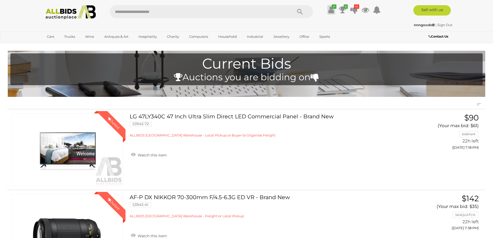
click at [332, 9] on icon at bounding box center [330, 9] width 5 height 9
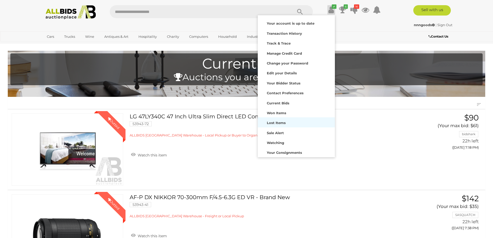
click at [272, 121] on strong "Lost Items" at bounding box center [276, 123] width 19 height 4
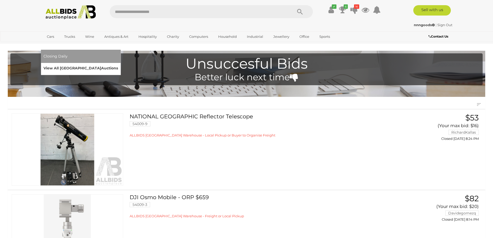
click at [118, 64] on link "View All Sydney Auctions" at bounding box center [80, 68] width 75 height 8
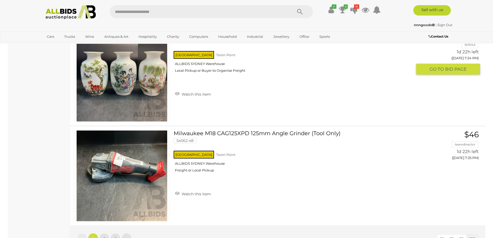
scroll to position [9835, 0]
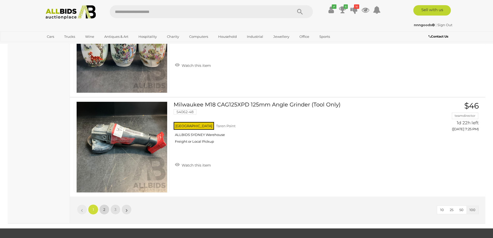
drag, startPoint x: 103, startPoint y: 208, endPoint x: 111, endPoint y: 206, distance: 7.8
click at [104, 208] on span "2" at bounding box center [104, 209] width 2 height 5
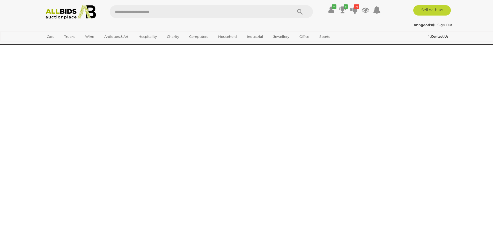
scroll to position [17, 0]
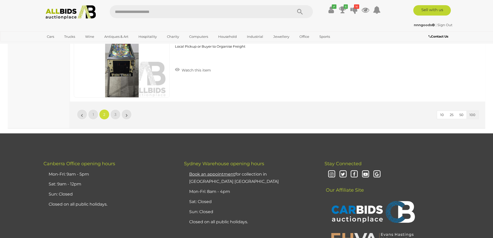
scroll to position [9942, 0]
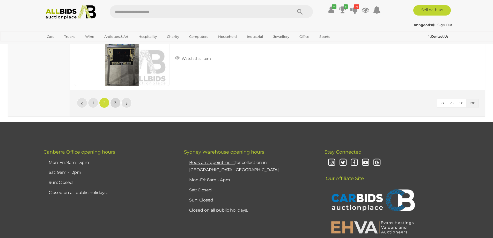
click at [116, 102] on span "3" at bounding box center [115, 102] width 2 height 5
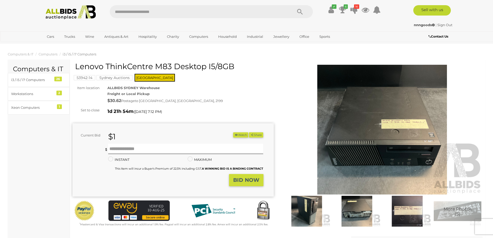
click at [350, 217] on img at bounding box center [357, 211] width 48 height 31
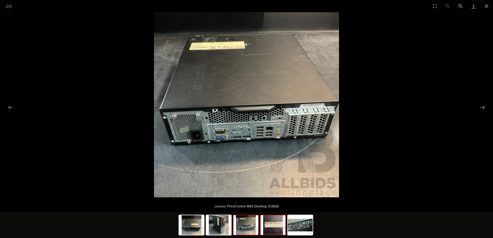
drag, startPoint x: 276, startPoint y: 225, endPoint x: 312, endPoint y: 194, distance: 47.5
click at [276, 225] on img at bounding box center [273, 225] width 25 height 20
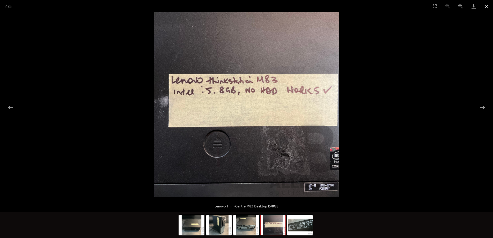
click at [487, 6] on button "Close gallery" at bounding box center [486, 6] width 13 height 12
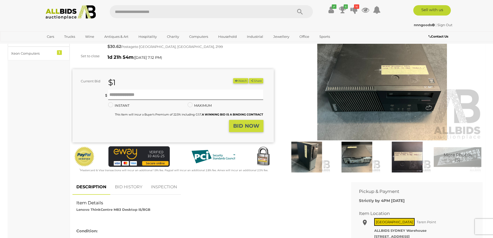
scroll to position [52, 0]
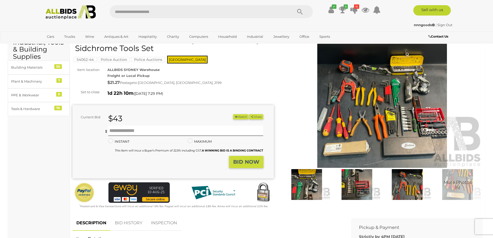
scroll to position [26, 0]
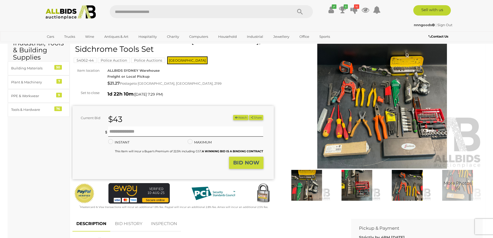
click at [369, 161] on img at bounding box center [382, 104] width 201 height 130
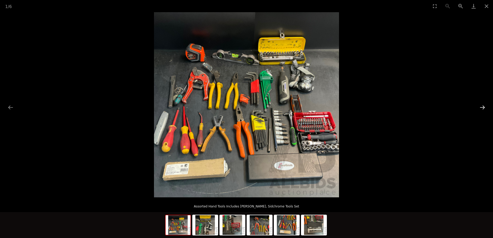
click at [481, 108] on button "Next slide" at bounding box center [482, 107] width 11 height 10
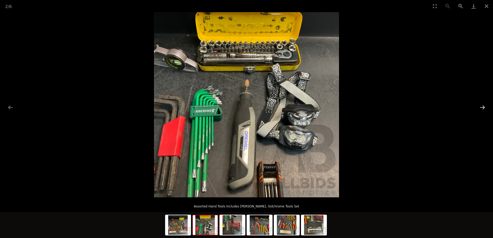
click at [480, 108] on button "Next slide" at bounding box center [482, 107] width 11 height 10
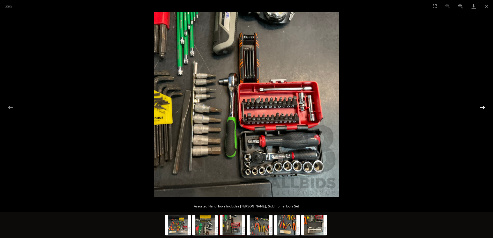
click at [480, 108] on button "Next slide" at bounding box center [482, 107] width 11 height 10
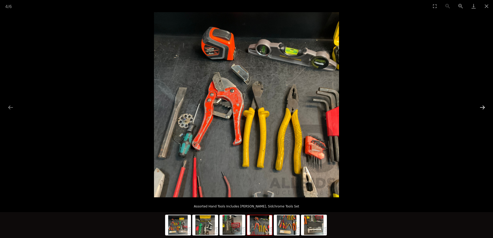
click at [480, 108] on button "Next slide" at bounding box center [482, 107] width 11 height 10
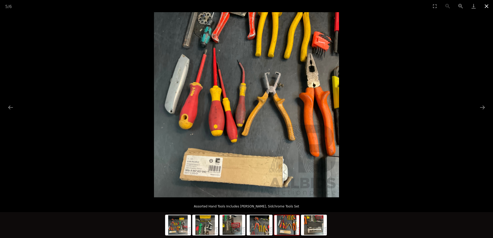
click at [488, 6] on button "Close gallery" at bounding box center [486, 6] width 13 height 12
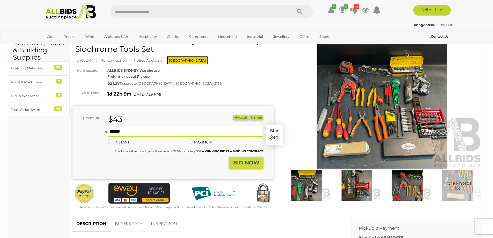
click at [156, 132] on input "text" at bounding box center [185, 131] width 155 height 10
type input "**"
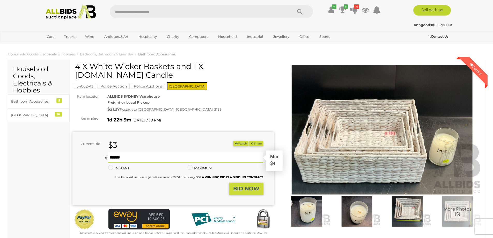
drag, startPoint x: 120, startPoint y: 148, endPoint x: 133, endPoint y: 147, distance: 13.5
click at [120, 152] on input "text" at bounding box center [185, 157] width 155 height 10
type input "*"
drag, startPoint x: 242, startPoint y: 182, endPoint x: 265, endPoint y: 169, distance: 25.7
click at [244, 185] on strong "BID NOW" at bounding box center [246, 188] width 26 height 6
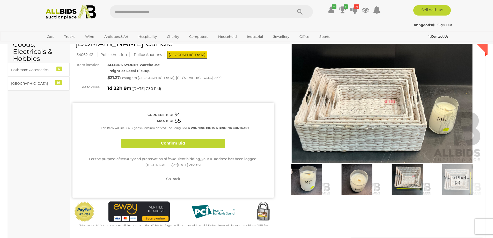
scroll to position [104, 0]
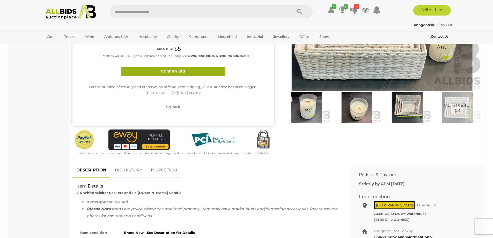
click at [186, 67] on button "Confirm Bid" at bounding box center [173, 71] width 104 height 9
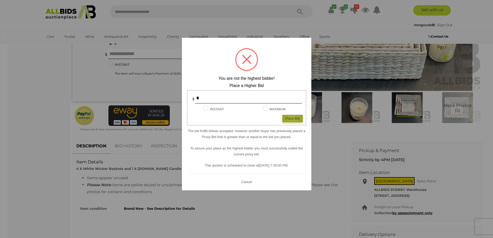
click at [292, 119] on div "Place Bid" at bounding box center [292, 119] width 20 height 8
type input "*"
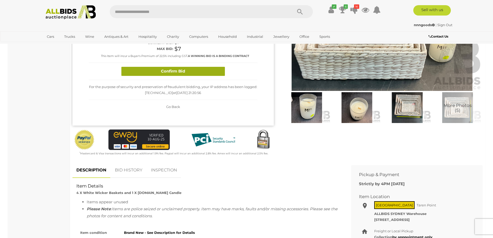
click at [206, 67] on button "Confirm Bid" at bounding box center [173, 71] width 104 height 9
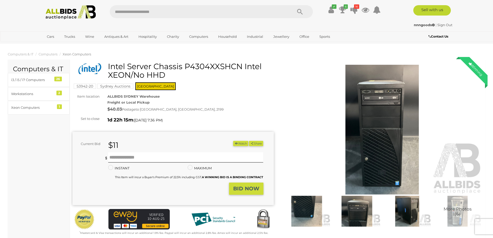
click at [343, 205] on img at bounding box center [357, 211] width 48 height 31
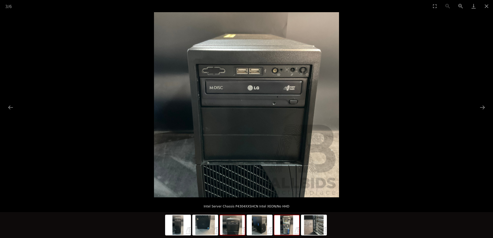
click at [287, 229] on img at bounding box center [286, 225] width 25 height 20
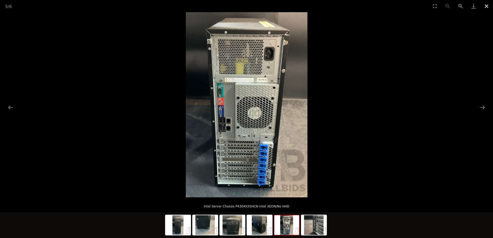
click at [486, 6] on button "Close gallery" at bounding box center [486, 6] width 13 height 12
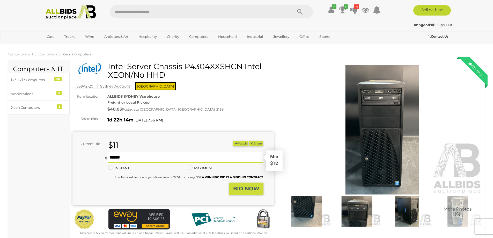
drag, startPoint x: 150, startPoint y: 155, endPoint x: 155, endPoint y: 154, distance: 4.9
click at [150, 156] on input "text" at bounding box center [185, 157] width 155 height 10
type input "**"
click at [249, 190] on strong "BID NOW" at bounding box center [246, 188] width 26 height 6
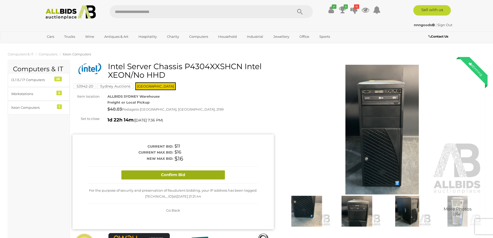
click at [210, 178] on button "Confirm Bid" at bounding box center [173, 174] width 104 height 9
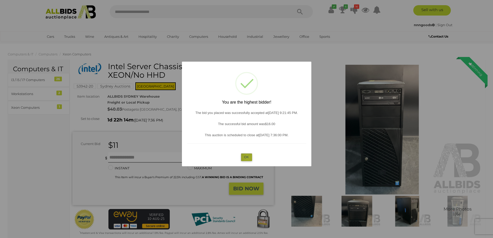
drag, startPoint x: 248, startPoint y: 158, endPoint x: 249, endPoint y: 128, distance: 29.5
click at [247, 158] on button "OK" at bounding box center [246, 157] width 11 height 8
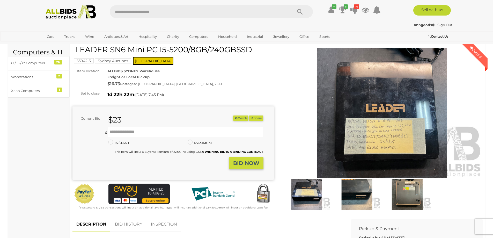
scroll to position [26, 0]
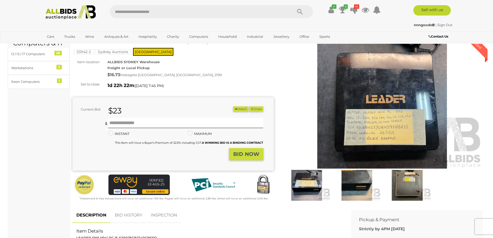
click at [360, 187] on img at bounding box center [357, 185] width 48 height 31
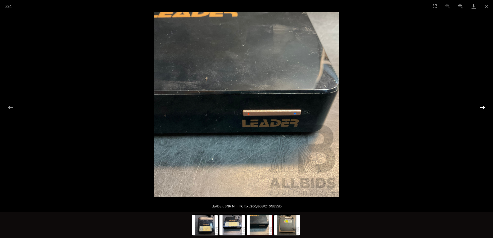
click at [486, 106] on button "Next slide" at bounding box center [482, 107] width 11 height 10
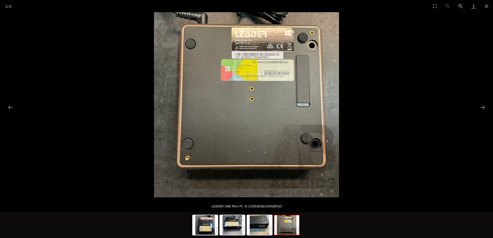
click at [243, 68] on img at bounding box center [246, 104] width 185 height 185
click at [485, 5] on button "Close gallery" at bounding box center [486, 6] width 13 height 12
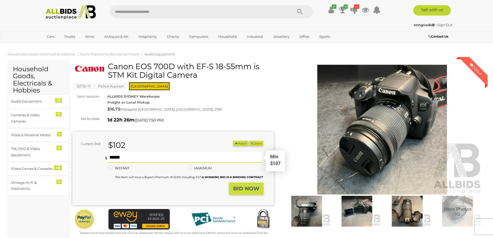
drag, startPoint x: 158, startPoint y: 156, endPoint x: 170, endPoint y: 156, distance: 11.7
click at [158, 156] on input "text" at bounding box center [185, 157] width 155 height 10
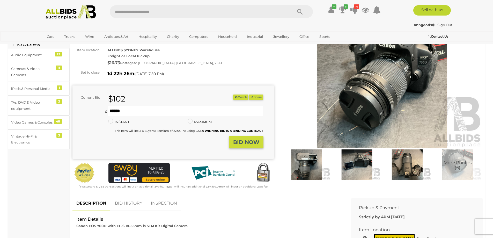
scroll to position [26, 0]
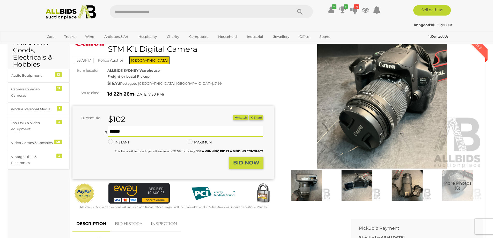
type input "***"
click at [247, 164] on strong "BID NOW" at bounding box center [246, 162] width 26 height 6
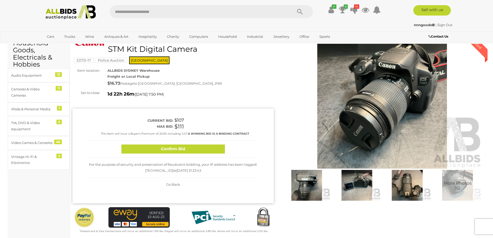
click at [314, 180] on img at bounding box center [307, 185] width 48 height 31
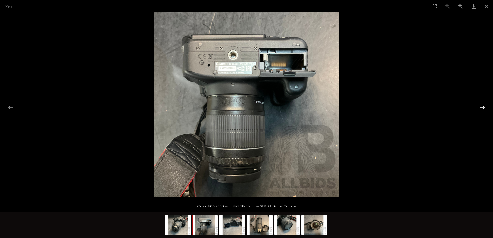
click at [485, 108] on button "Next slide" at bounding box center [482, 107] width 11 height 10
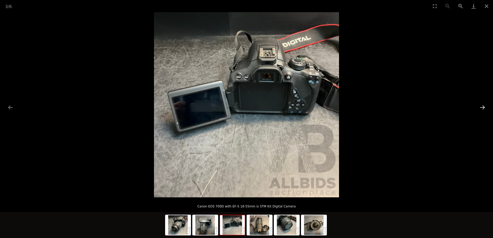
click at [485, 108] on button "Next slide" at bounding box center [482, 107] width 11 height 10
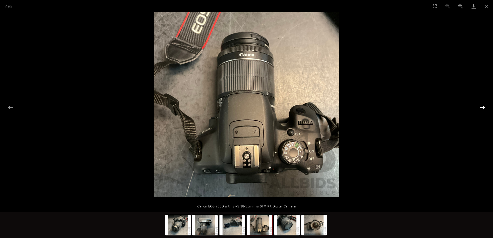
click at [485, 108] on button "Next slide" at bounding box center [482, 107] width 11 height 10
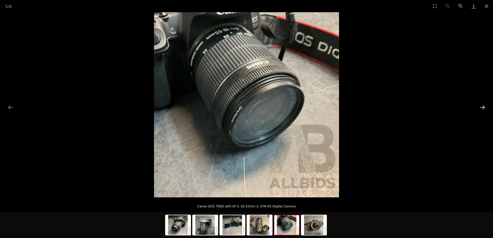
click at [485, 108] on button "Next slide" at bounding box center [482, 107] width 11 height 10
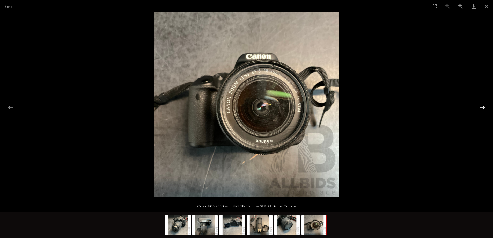
click at [485, 108] on button "Next slide" at bounding box center [482, 107] width 11 height 10
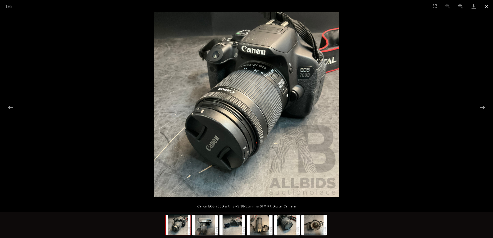
click at [486, 6] on button "Close gallery" at bounding box center [486, 6] width 13 height 12
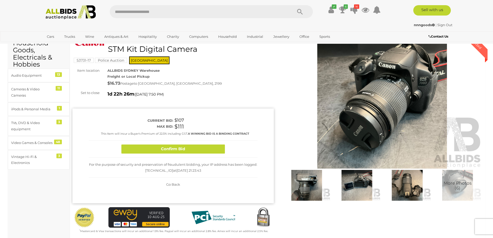
click at [348, 191] on img at bounding box center [357, 185] width 48 height 31
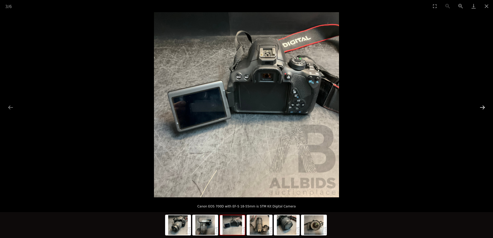
click at [484, 108] on button "Next slide" at bounding box center [482, 107] width 11 height 10
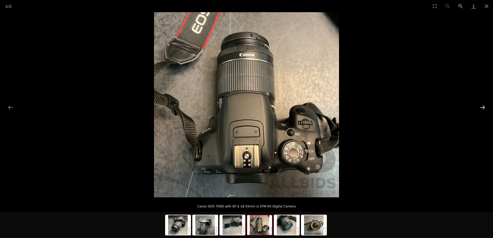
click at [482, 108] on button "Next slide" at bounding box center [482, 107] width 11 height 10
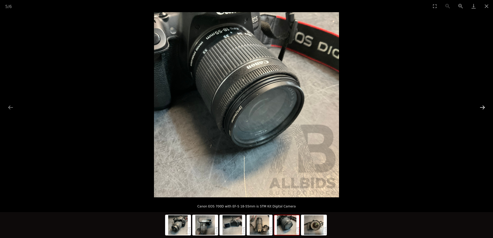
click at [482, 108] on button "Next slide" at bounding box center [482, 107] width 11 height 10
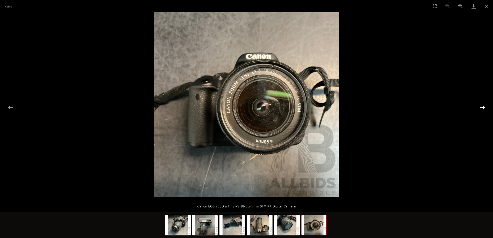
click at [482, 108] on button "Next slide" at bounding box center [482, 107] width 11 height 10
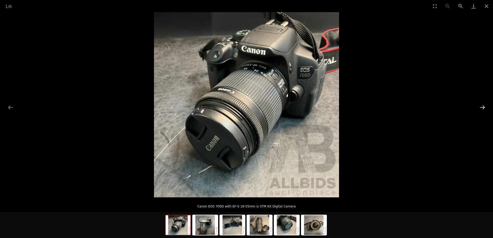
click at [482, 108] on button "Next slide" at bounding box center [482, 107] width 11 height 10
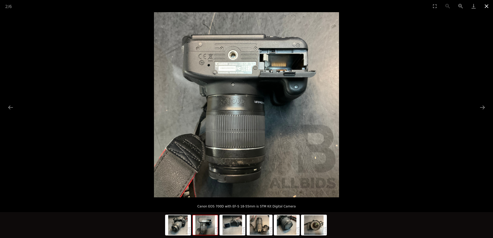
click at [486, 5] on button "Close gallery" at bounding box center [486, 6] width 13 height 12
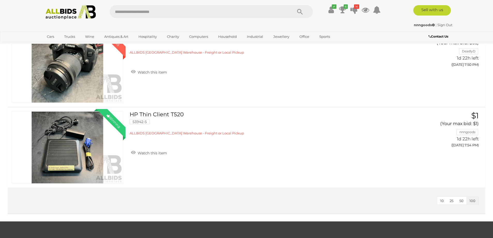
scroll to position [1378, 0]
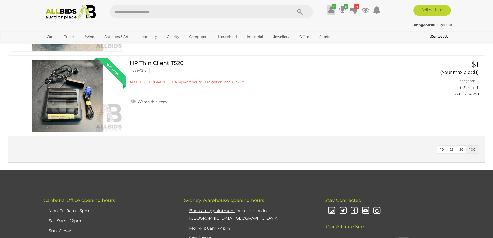
click at [332, 9] on icon at bounding box center [330, 9] width 5 height 9
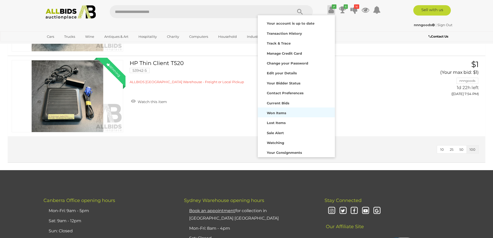
click at [275, 114] on strong "Won Items" at bounding box center [276, 113] width 19 height 4
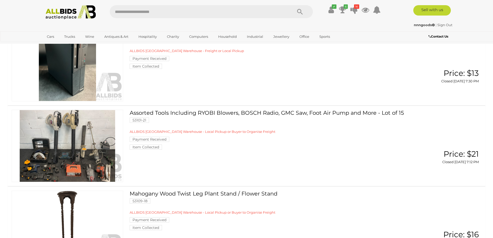
scroll to position [673, 0]
